Goal: Transaction & Acquisition: Purchase product/service

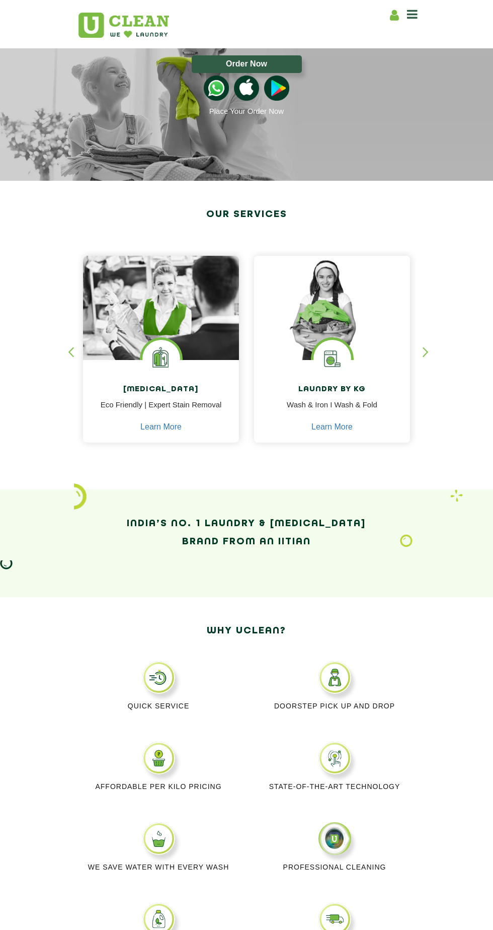
scroll to position [32, 0]
click at [147, 765] on img at bounding box center [158, 757] width 33 height 33
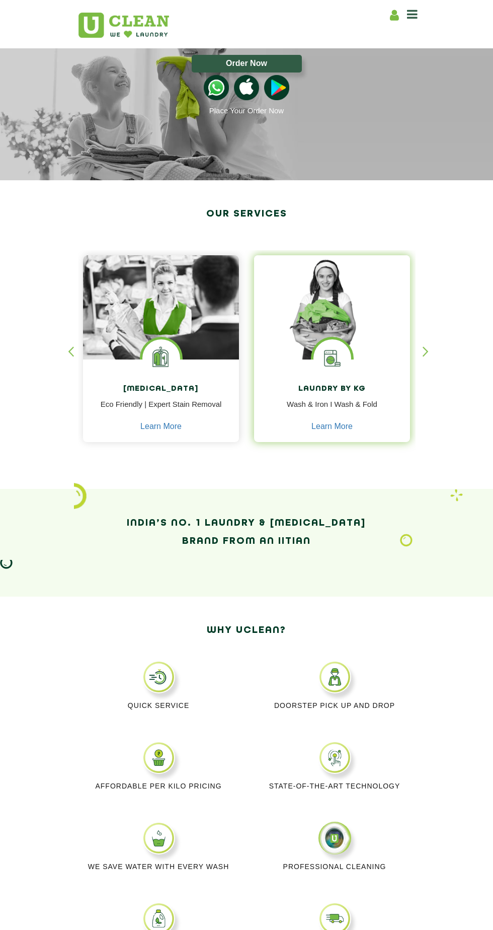
click at [342, 347] on img at bounding box center [333, 358] width 38 height 38
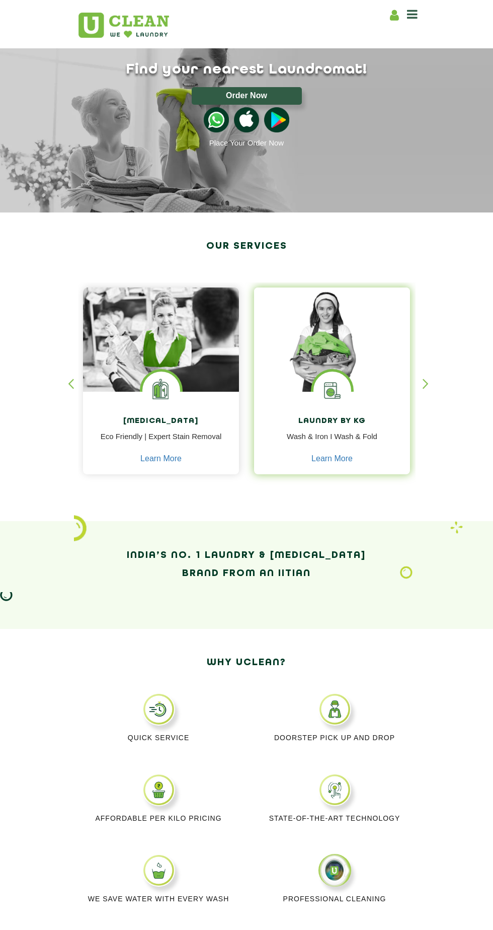
click at [330, 385] on img at bounding box center [333, 391] width 38 height 38
click at [329, 363] on img at bounding box center [332, 339] width 156 height 104
click at [344, 463] on link "Learn More" at bounding box center [332, 458] width 41 height 9
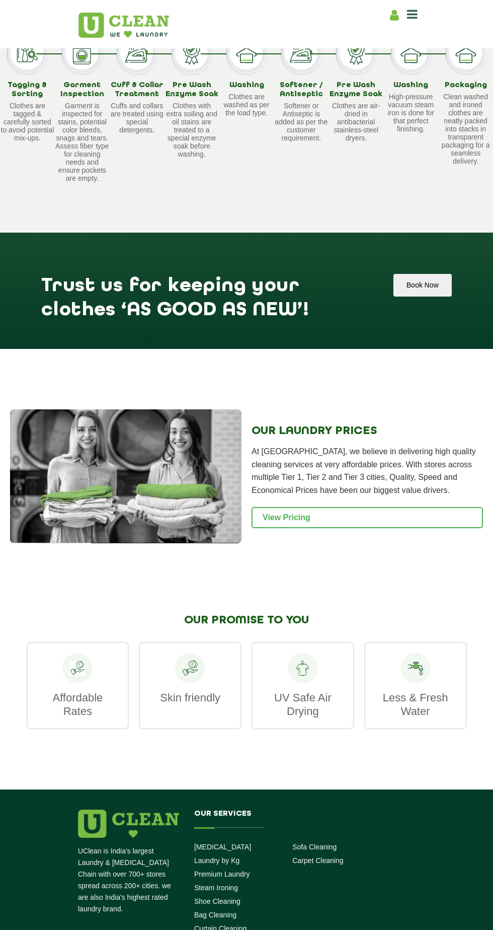
scroll to position [1006, 0]
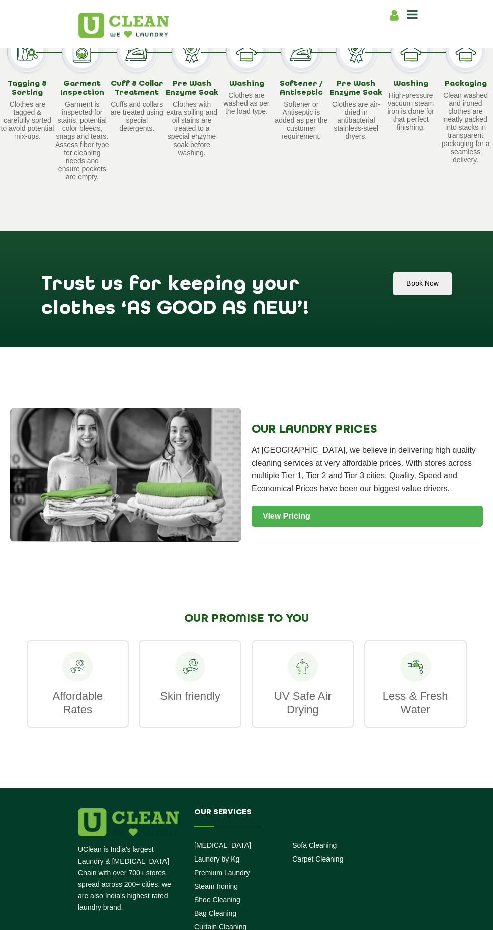
click at [392, 515] on link "View Pricing" at bounding box center [368, 515] width 232 height 21
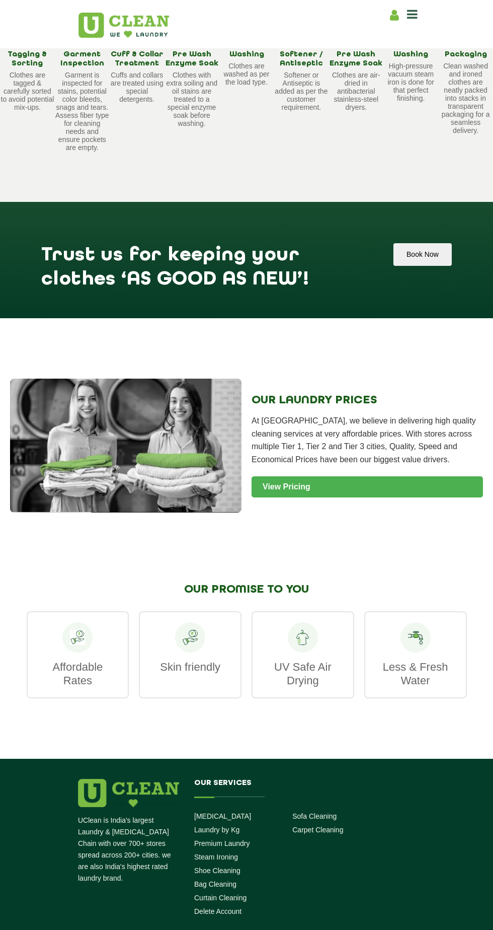
scroll to position [1064, 0]
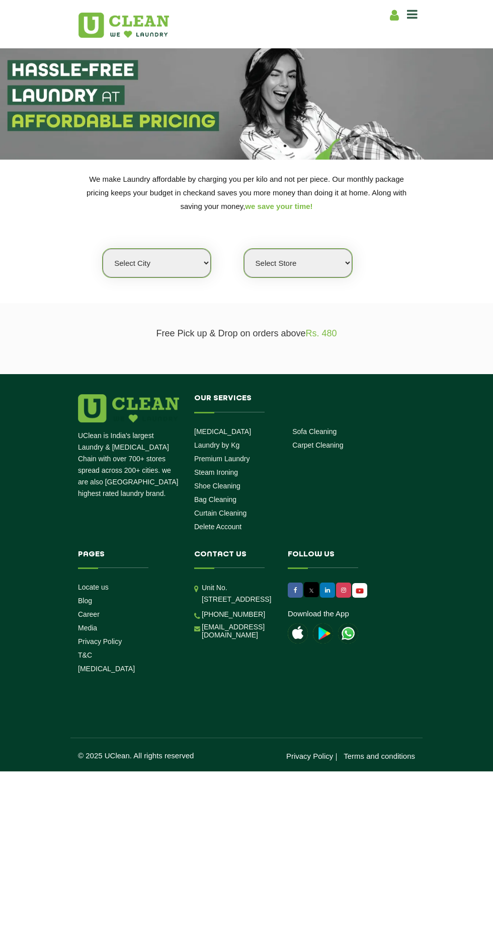
click at [178, 276] on select "Select city [GEOGRAPHIC_DATA] [GEOGRAPHIC_DATA] [GEOGRAPHIC_DATA] [GEOGRAPHIC_D…" at bounding box center [157, 263] width 108 height 29
select select "136"
click at [103, 249] on select "Select city [GEOGRAPHIC_DATA] [GEOGRAPHIC_DATA] [GEOGRAPHIC_DATA] [GEOGRAPHIC_D…" at bounding box center [157, 263] width 108 height 29
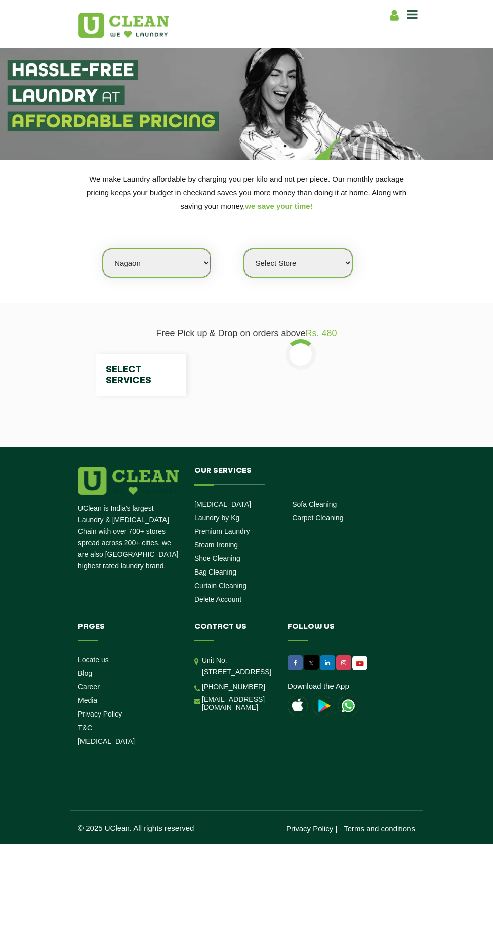
select select "0"
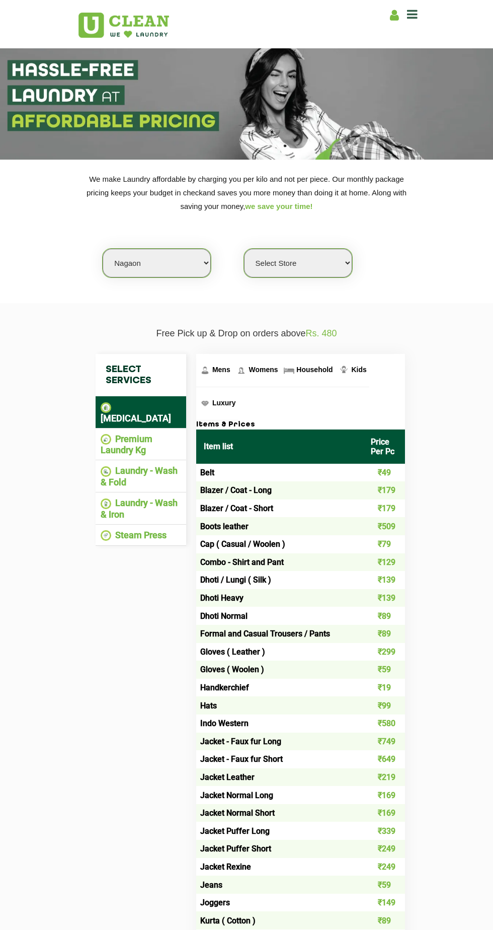
click at [181, 264] on select "Select city [GEOGRAPHIC_DATA] [GEOGRAPHIC_DATA] [GEOGRAPHIC_DATA] [GEOGRAPHIC_D…" at bounding box center [157, 263] width 108 height 29
select select "139"
click at [103, 249] on select "Select city [GEOGRAPHIC_DATA] [GEOGRAPHIC_DATA] [GEOGRAPHIC_DATA] [GEOGRAPHIC_D…" at bounding box center [157, 263] width 108 height 29
click at [318, 259] on select "Select Store [GEOGRAPHIC_DATA][PERSON_NAME]" at bounding box center [298, 263] width 108 height 29
select select "403"
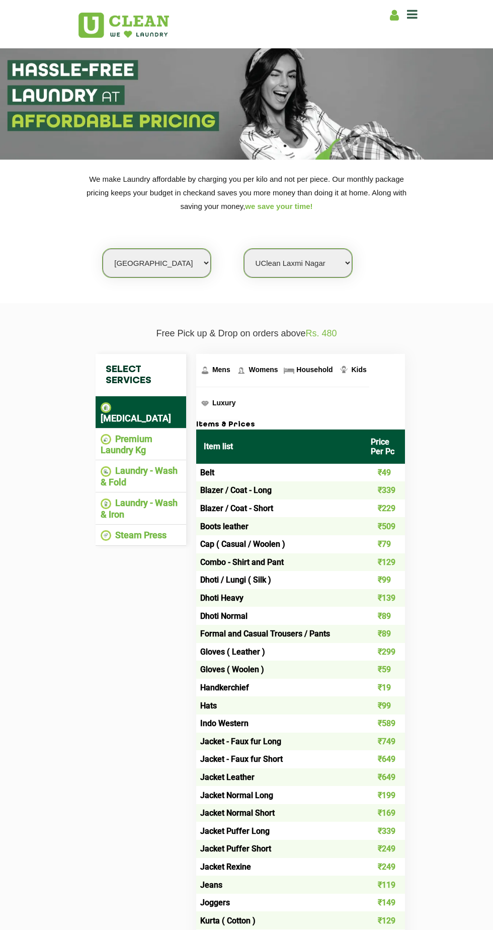
click at [244, 249] on select "Select Store [GEOGRAPHIC_DATA][PERSON_NAME]" at bounding box center [298, 263] width 108 height 29
click at [156, 465] on li "Laundry - Wash & Fold" at bounding box center [141, 476] width 81 height 22
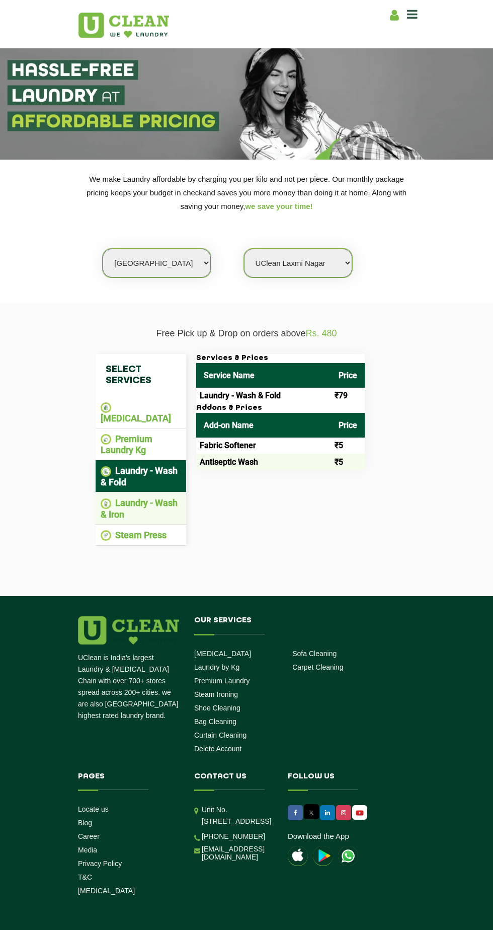
click at [135, 497] on li "Laundry - Wash & Iron" at bounding box center [141, 508] width 81 height 22
